Goal: Information Seeking & Learning: Check status

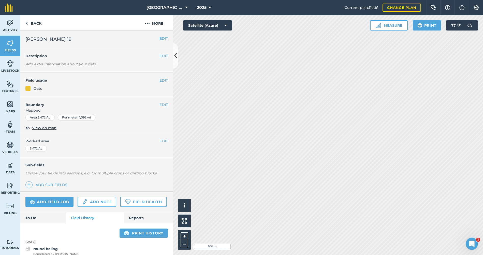
scroll to position [246, 0]
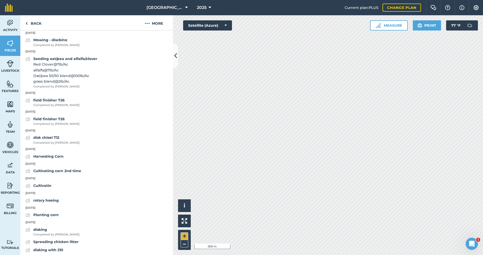
click at [184, 237] on button "+" at bounding box center [185, 236] width 8 height 8
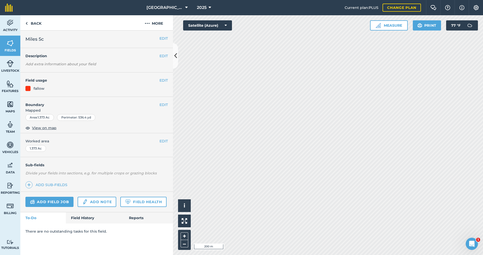
scroll to position [1, 0]
click at [185, 236] on button "+" at bounding box center [185, 236] width 8 height 8
click at [87, 218] on link "Field History" at bounding box center [95, 217] width 58 height 11
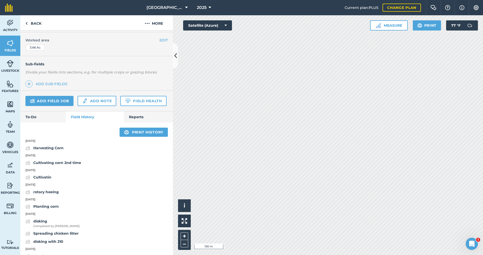
scroll to position [96, 0]
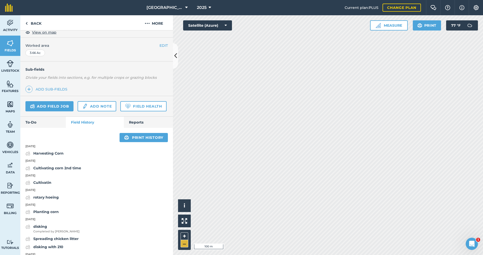
click at [186, 244] on button "–" at bounding box center [185, 243] width 8 height 7
click at [184, 237] on button "+" at bounding box center [185, 236] width 8 height 8
click at [483, 173] on html "[GEOGRAPHIC_DATA] 2025 Current plan : PLUS Change plan Farm Chat Help Info Sett…" at bounding box center [241, 127] width 483 height 255
click at [184, 237] on button "+" at bounding box center [185, 236] width 8 height 8
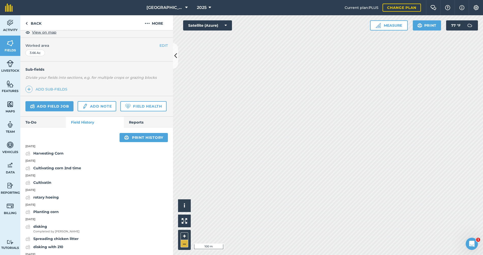
click at [185, 245] on button "–" at bounding box center [185, 243] width 8 height 7
click at [184, 237] on button "+" at bounding box center [185, 236] width 8 height 8
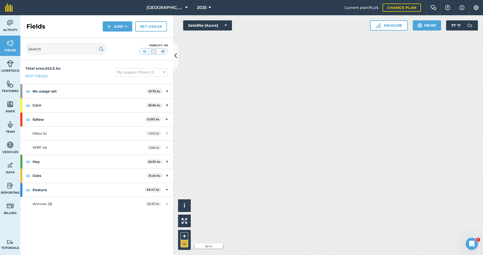
click at [185, 245] on button "–" at bounding box center [185, 243] width 8 height 7
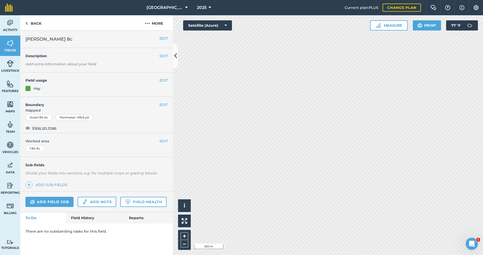
click at [85, 218] on link "Field History" at bounding box center [95, 217] width 58 height 11
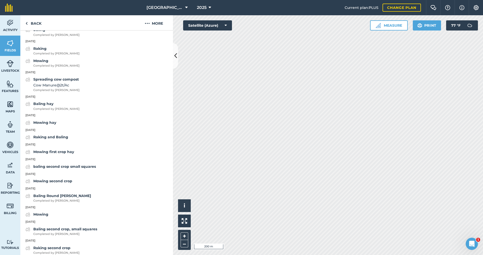
scroll to position [207, 0]
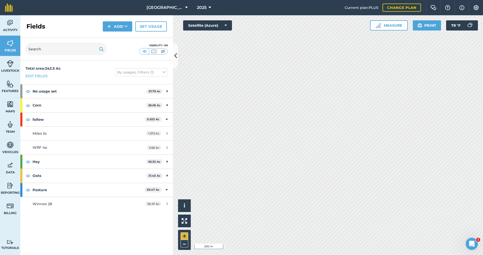
click at [182, 235] on button "+" at bounding box center [185, 236] width 8 height 8
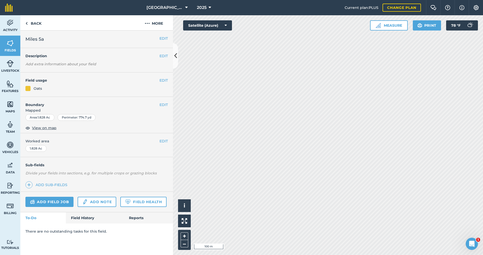
click at [82, 217] on link "Field History" at bounding box center [95, 217] width 58 height 11
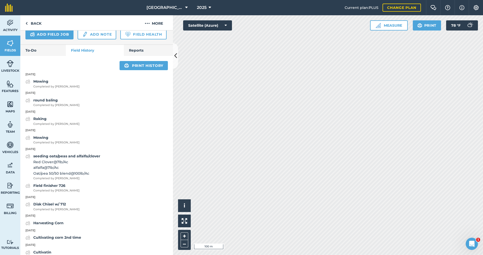
scroll to position [168, 0]
click at [186, 235] on button "+" at bounding box center [185, 236] width 8 height 8
click at [184, 245] on button "–" at bounding box center [185, 243] width 8 height 7
click at [185, 244] on button "–" at bounding box center [185, 243] width 8 height 7
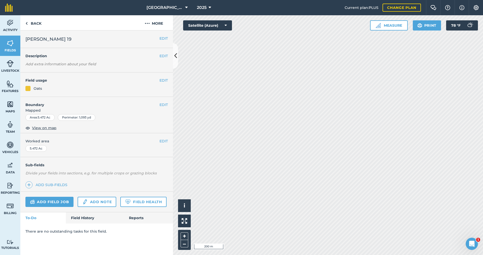
click at [85, 216] on link "Field History" at bounding box center [95, 217] width 58 height 11
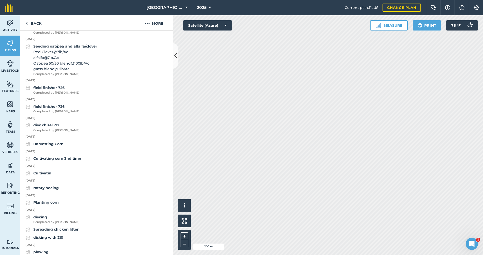
scroll to position [265, 0]
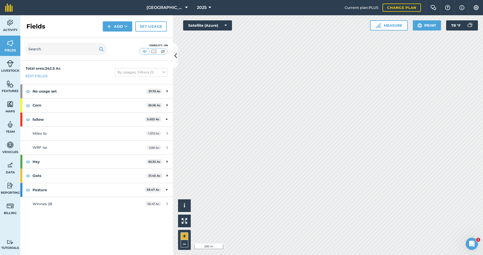
click at [184, 237] on button "+" at bounding box center [185, 236] width 8 height 8
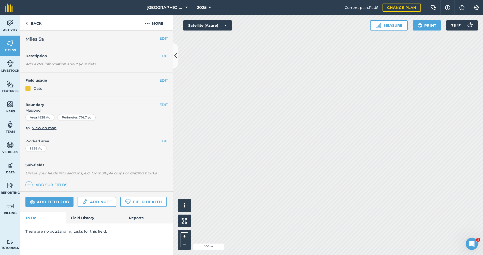
click at [79, 219] on link "Field History" at bounding box center [95, 217] width 58 height 11
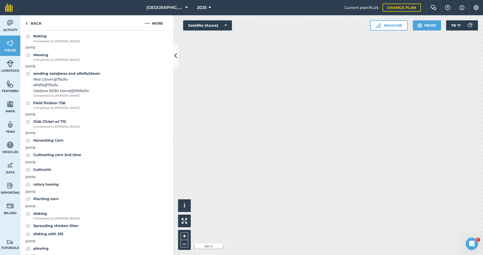
scroll to position [256, 0]
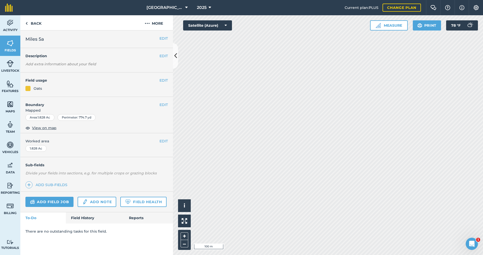
click at [82, 217] on link "Field History" at bounding box center [95, 217] width 58 height 11
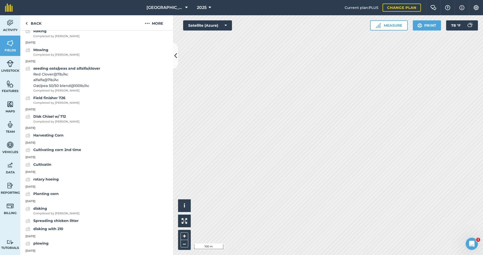
scroll to position [253, 0]
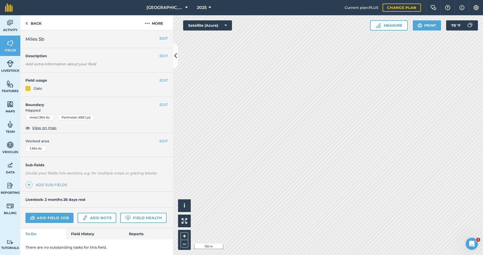
click at [81, 232] on link "Field History" at bounding box center [95, 233] width 58 height 11
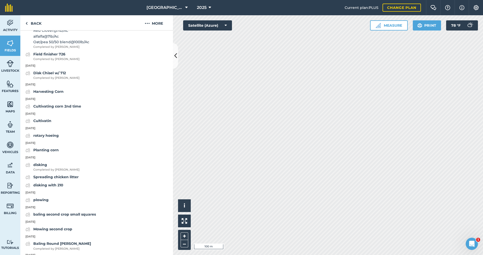
scroll to position [339, 0]
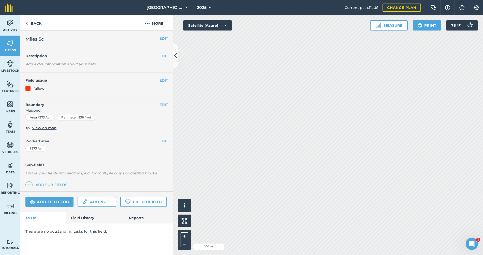
click at [87, 217] on link "Field History" at bounding box center [95, 217] width 58 height 11
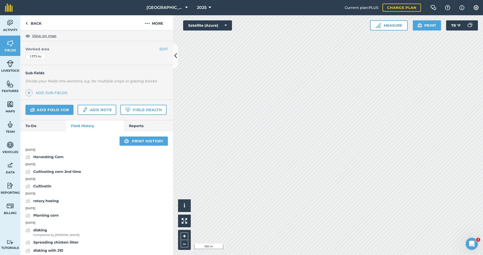
scroll to position [84, 0]
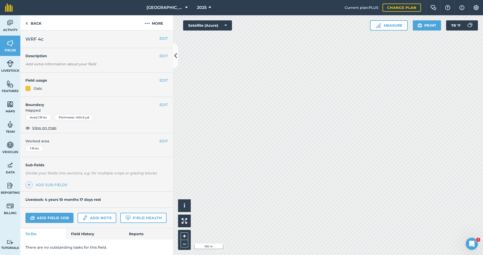
click at [87, 231] on link "Field History" at bounding box center [95, 233] width 58 height 11
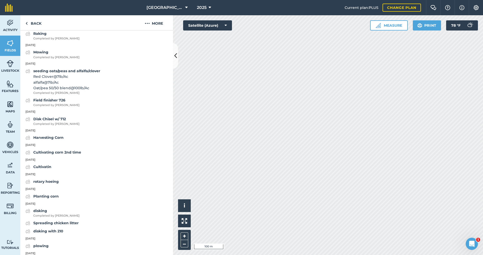
scroll to position [275, 0]
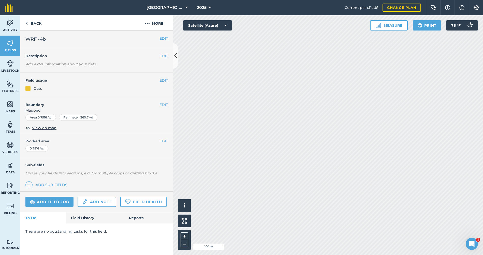
click at [77, 219] on link "Field History" at bounding box center [95, 217] width 58 height 11
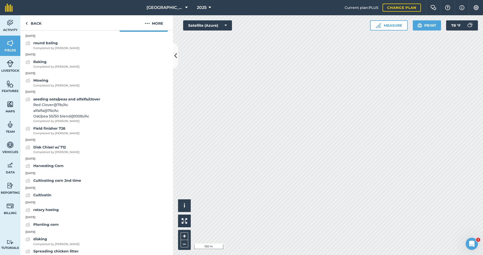
scroll to position [207, 0]
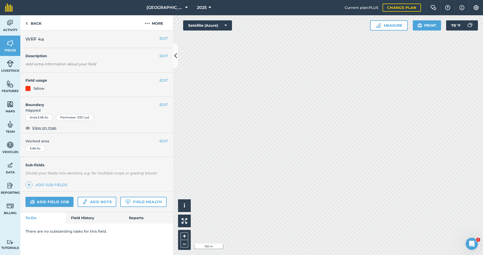
click at [80, 216] on link "Field History" at bounding box center [95, 217] width 58 height 11
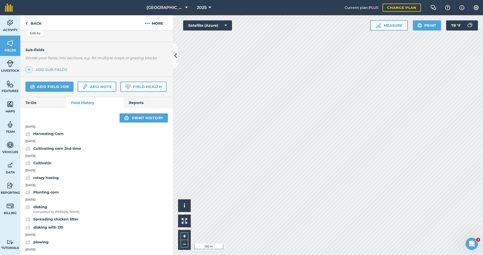
scroll to position [117, 0]
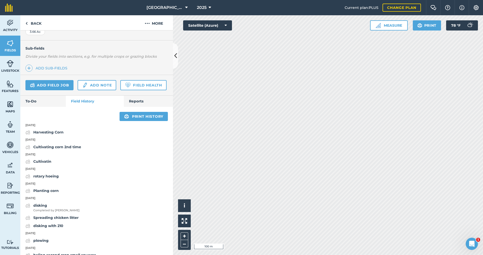
scroll to position [17, 0]
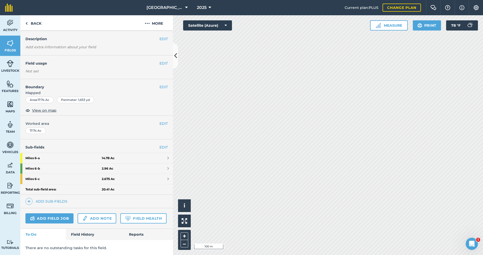
click at [85, 232] on link "Field History" at bounding box center [95, 234] width 58 height 11
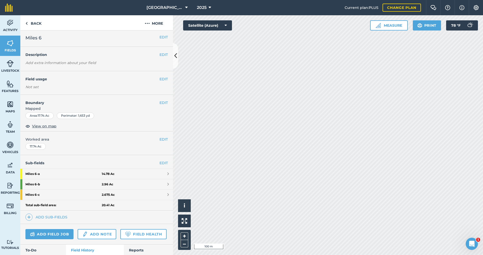
scroll to position [3, 0]
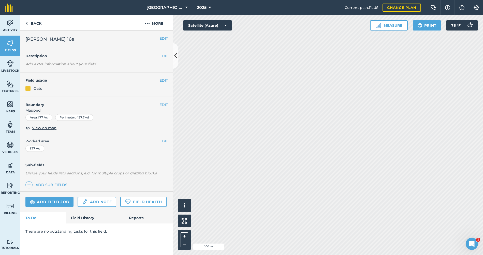
click at [78, 217] on link "Field History" at bounding box center [95, 217] width 58 height 11
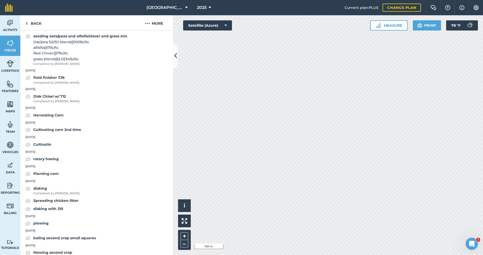
scroll to position [263, 0]
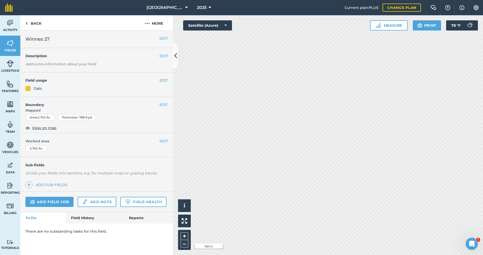
click at [74, 216] on link "Field History" at bounding box center [95, 217] width 58 height 11
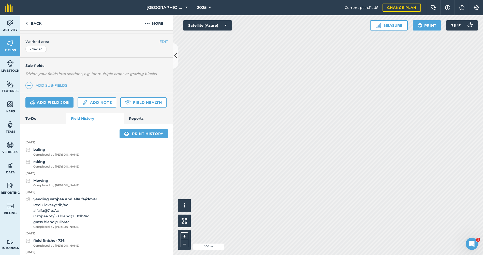
scroll to position [89, 0]
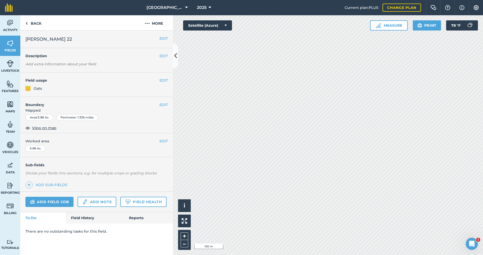
click at [89, 217] on link "Field History" at bounding box center [95, 217] width 58 height 11
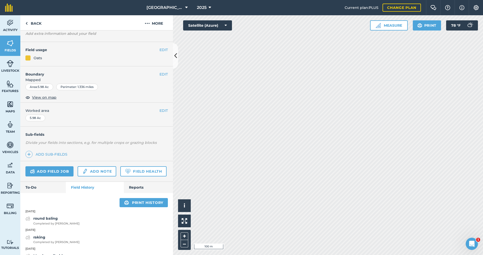
scroll to position [20, 0]
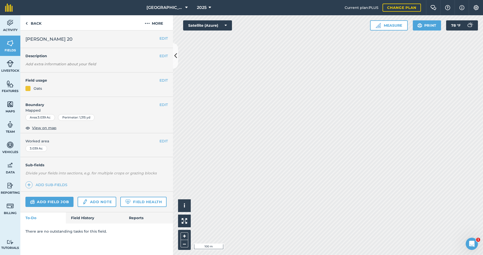
click at [87, 218] on link "Field History" at bounding box center [95, 217] width 58 height 11
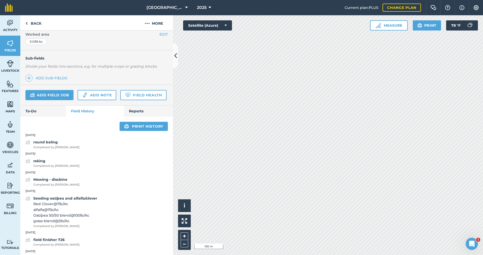
scroll to position [77, 0]
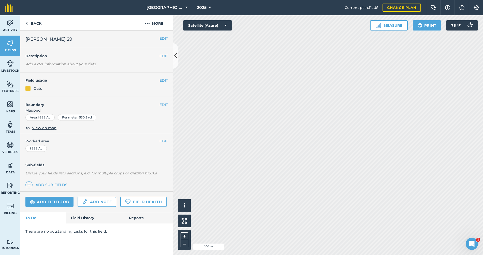
click at [82, 218] on link "Field History" at bounding box center [95, 217] width 58 height 11
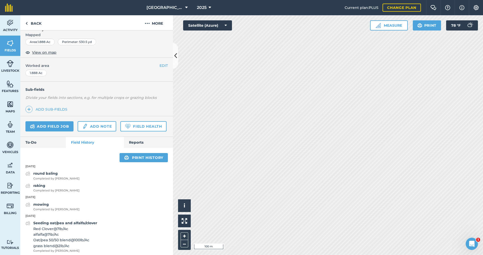
scroll to position [53, 0]
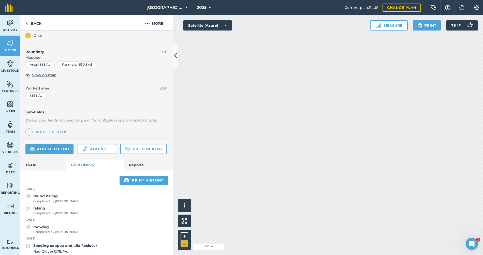
click at [186, 245] on button "–" at bounding box center [185, 243] width 8 height 7
click at [183, 237] on button "+" at bounding box center [185, 236] width 8 height 8
click at [185, 245] on button "–" at bounding box center [185, 243] width 8 height 7
click at [185, 235] on button "+" at bounding box center [185, 236] width 8 height 8
